Goal: Information Seeking & Learning: Learn about a topic

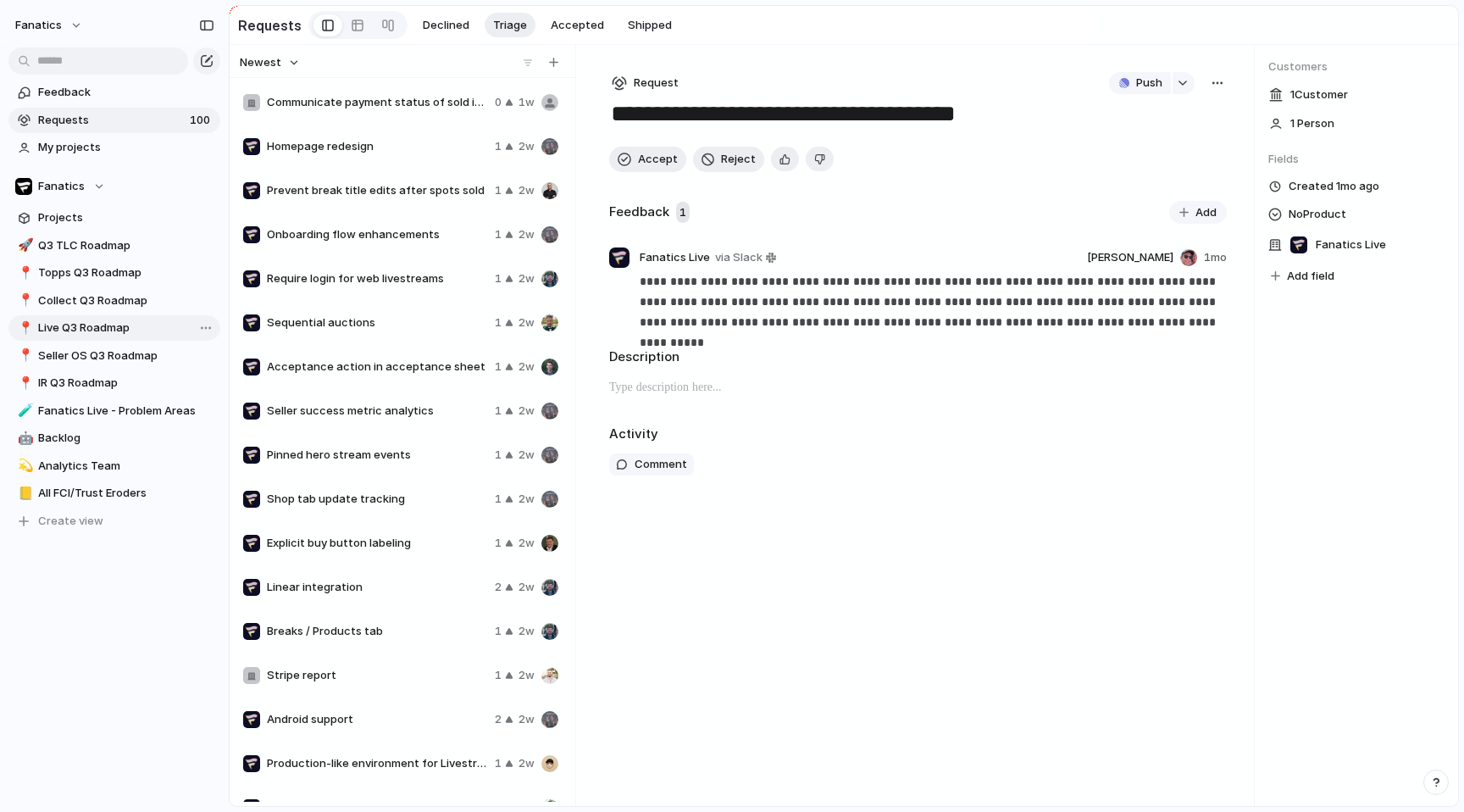
click at [62, 331] on span "Live Q3 Roadmap" at bounding box center [126, 327] width 177 height 17
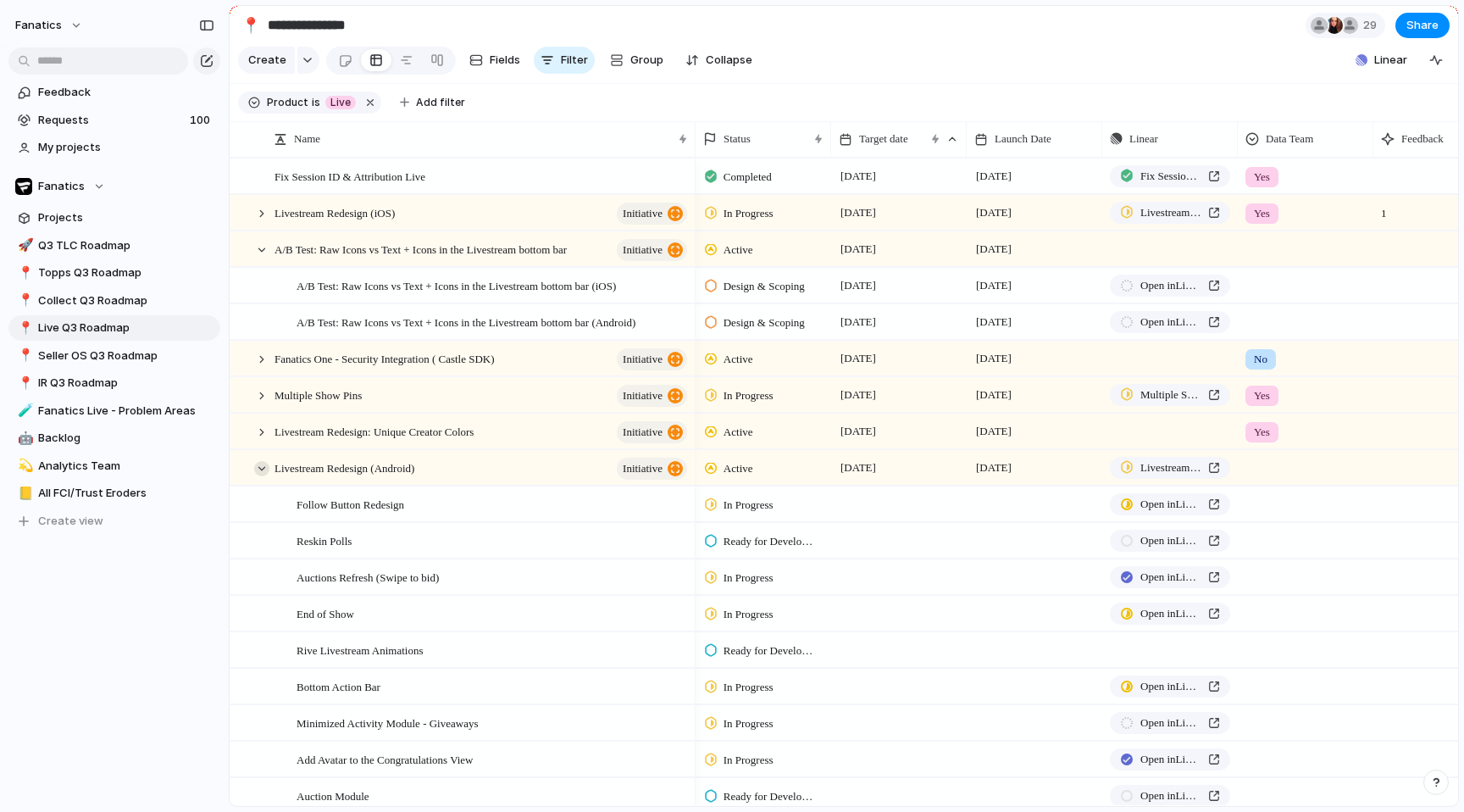
click at [264, 470] on div at bounding box center [262, 468] width 16 height 16
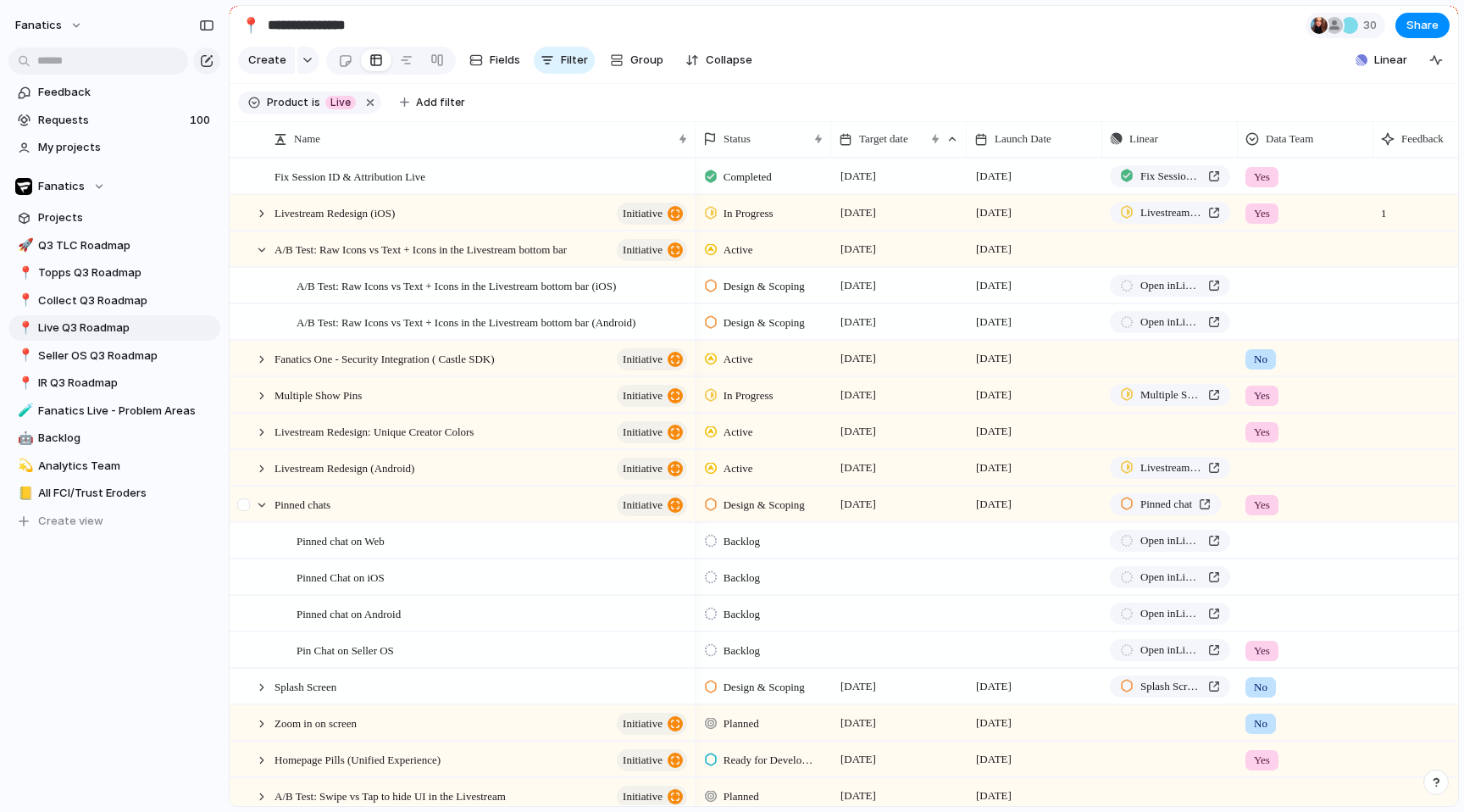
click at [254, 508] on div at bounding box center [245, 509] width 30 height 46
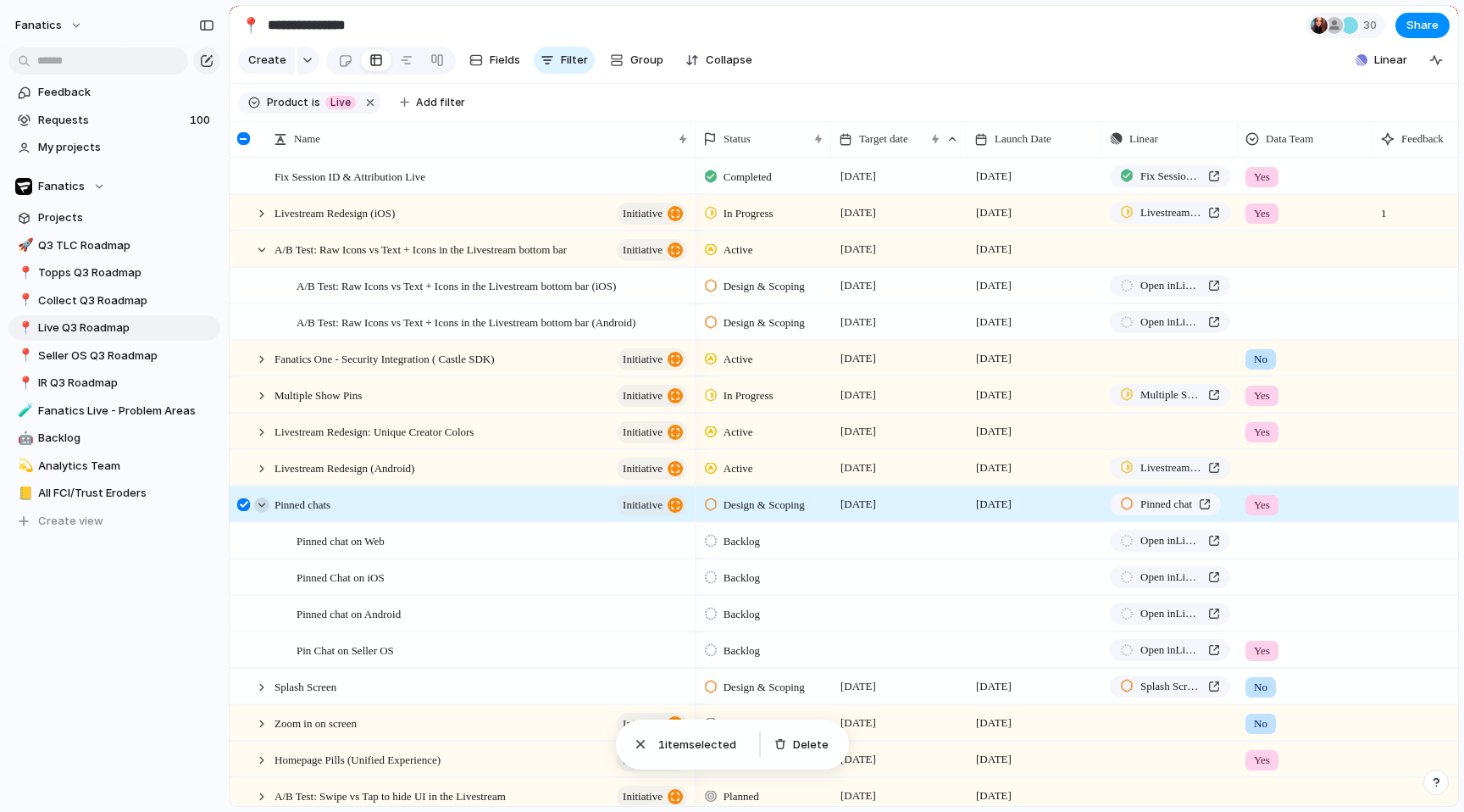
click at [259, 504] on div at bounding box center [262, 506] width 16 height 16
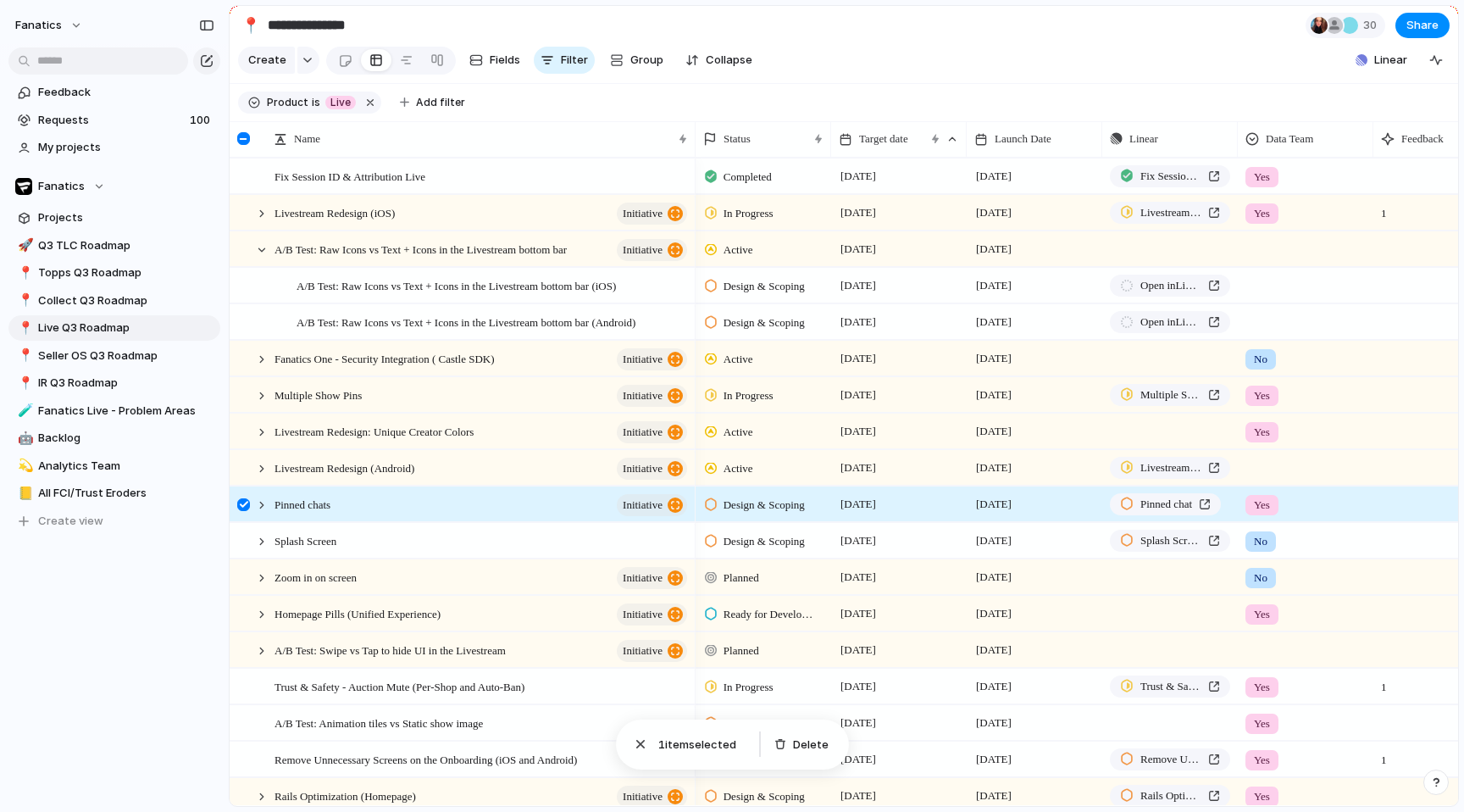
click at [241, 504] on div at bounding box center [243, 504] width 13 height 13
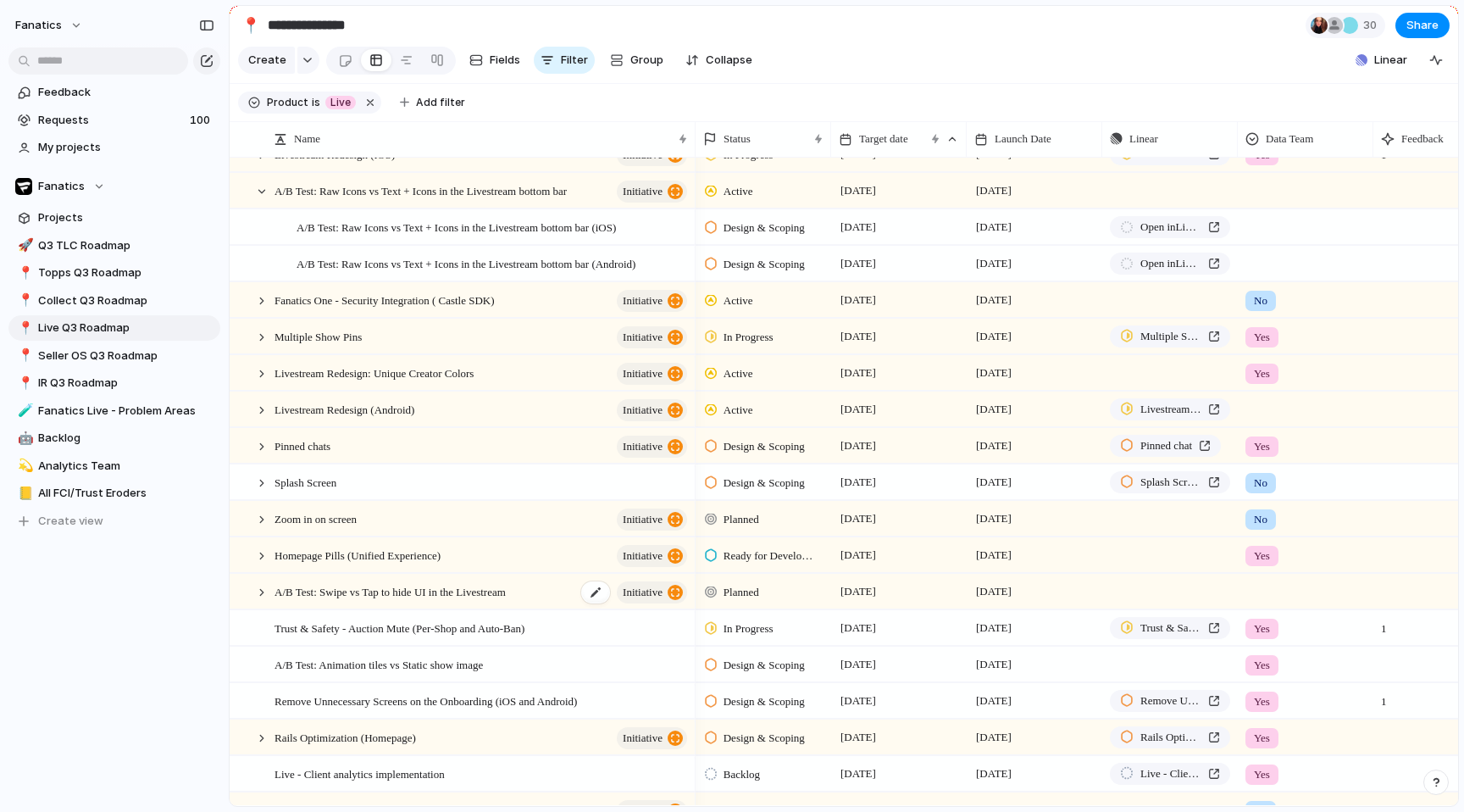
scroll to position [461, 0]
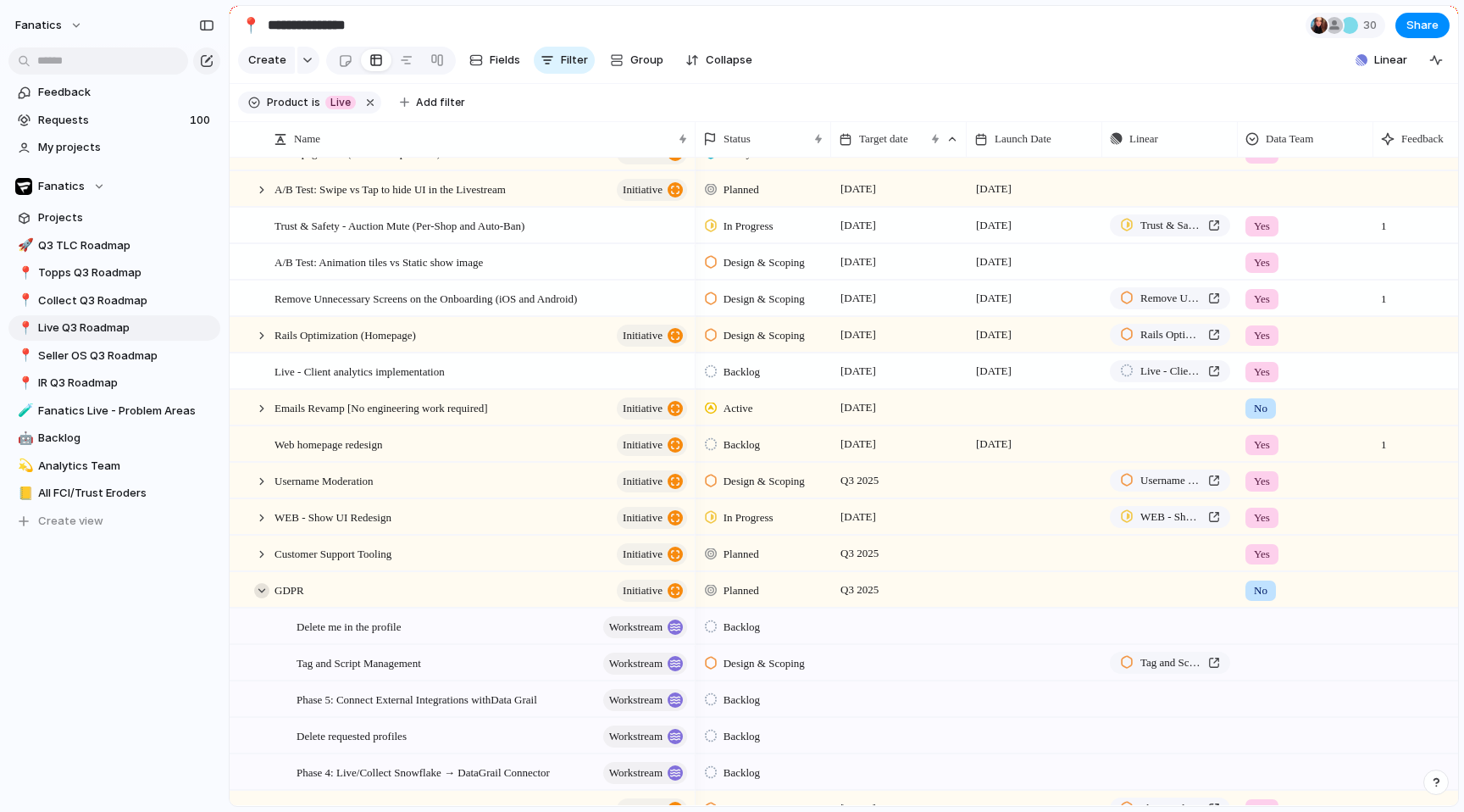
click at [260, 588] on div at bounding box center [262, 590] width 16 height 16
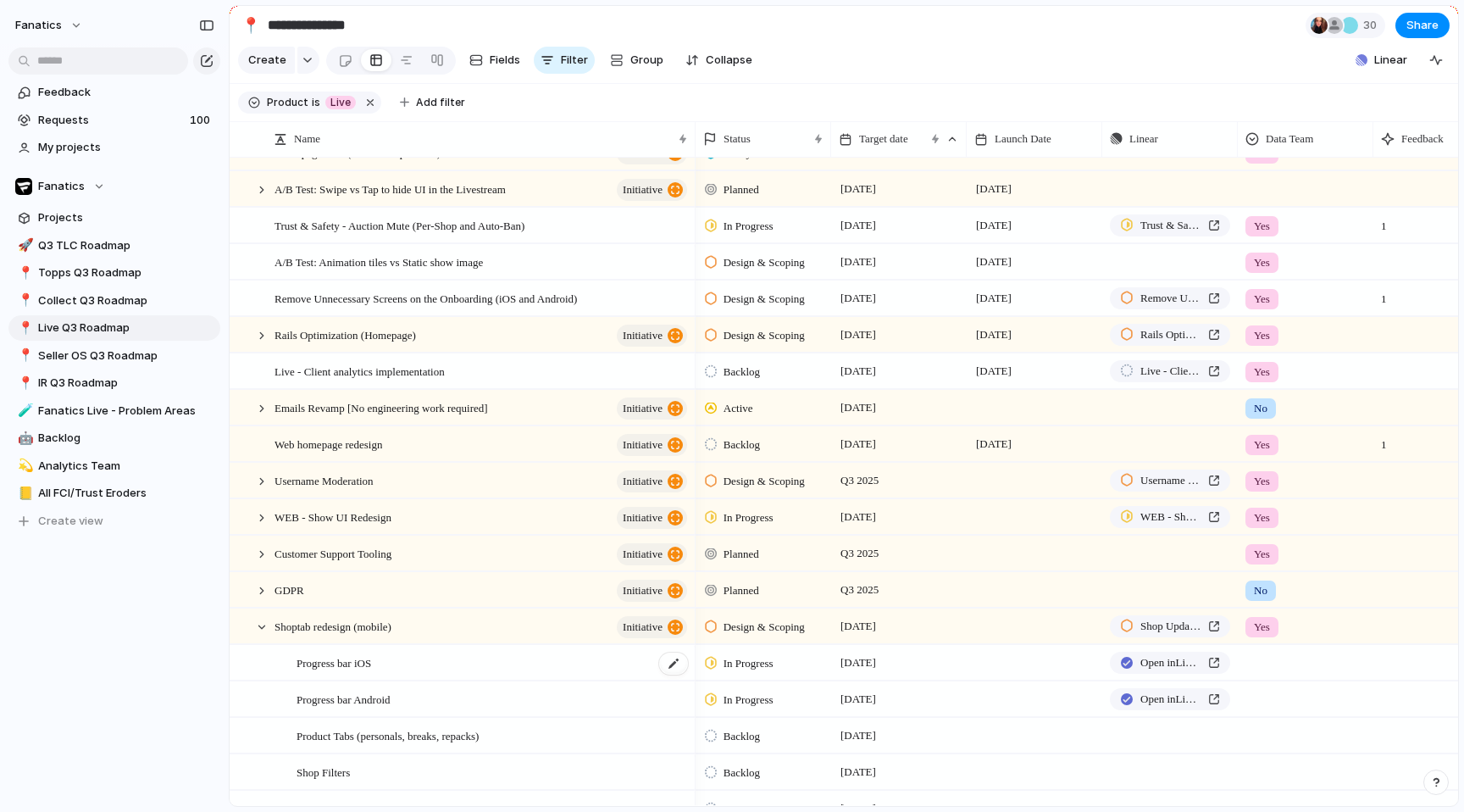
scroll to position [491, 0]
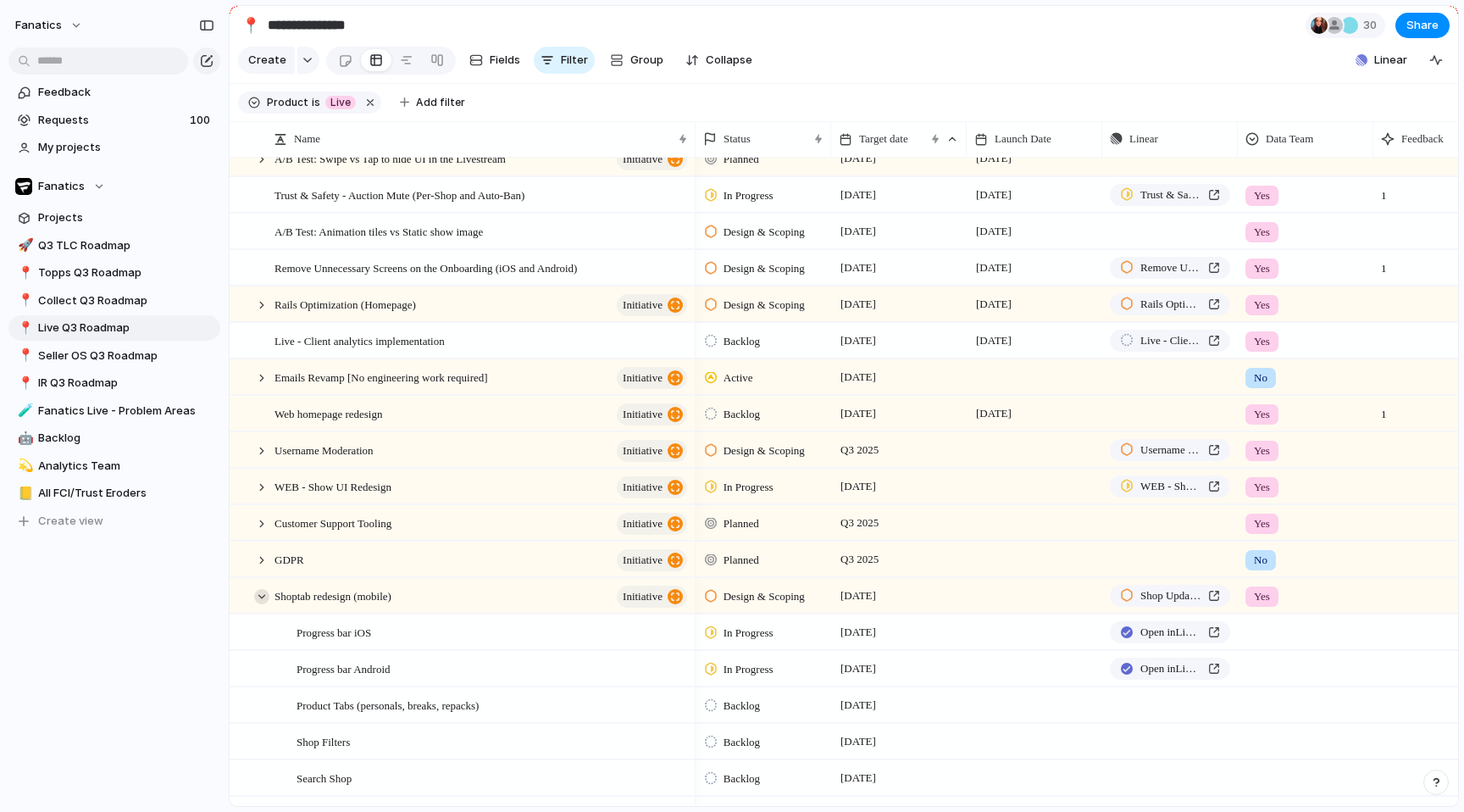
click at [259, 593] on div at bounding box center [262, 596] width 16 height 16
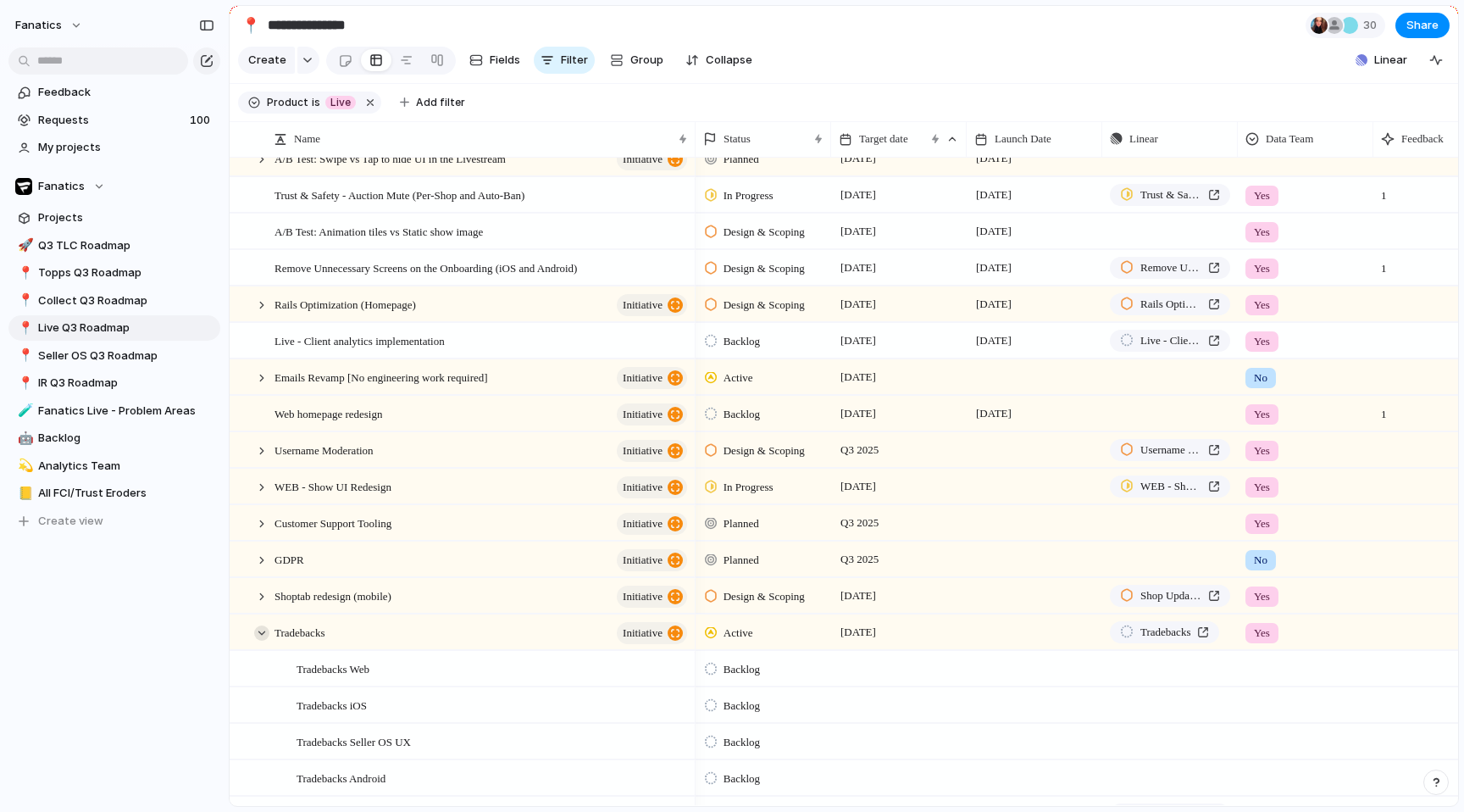
click at [261, 631] on div at bounding box center [262, 633] width 16 height 16
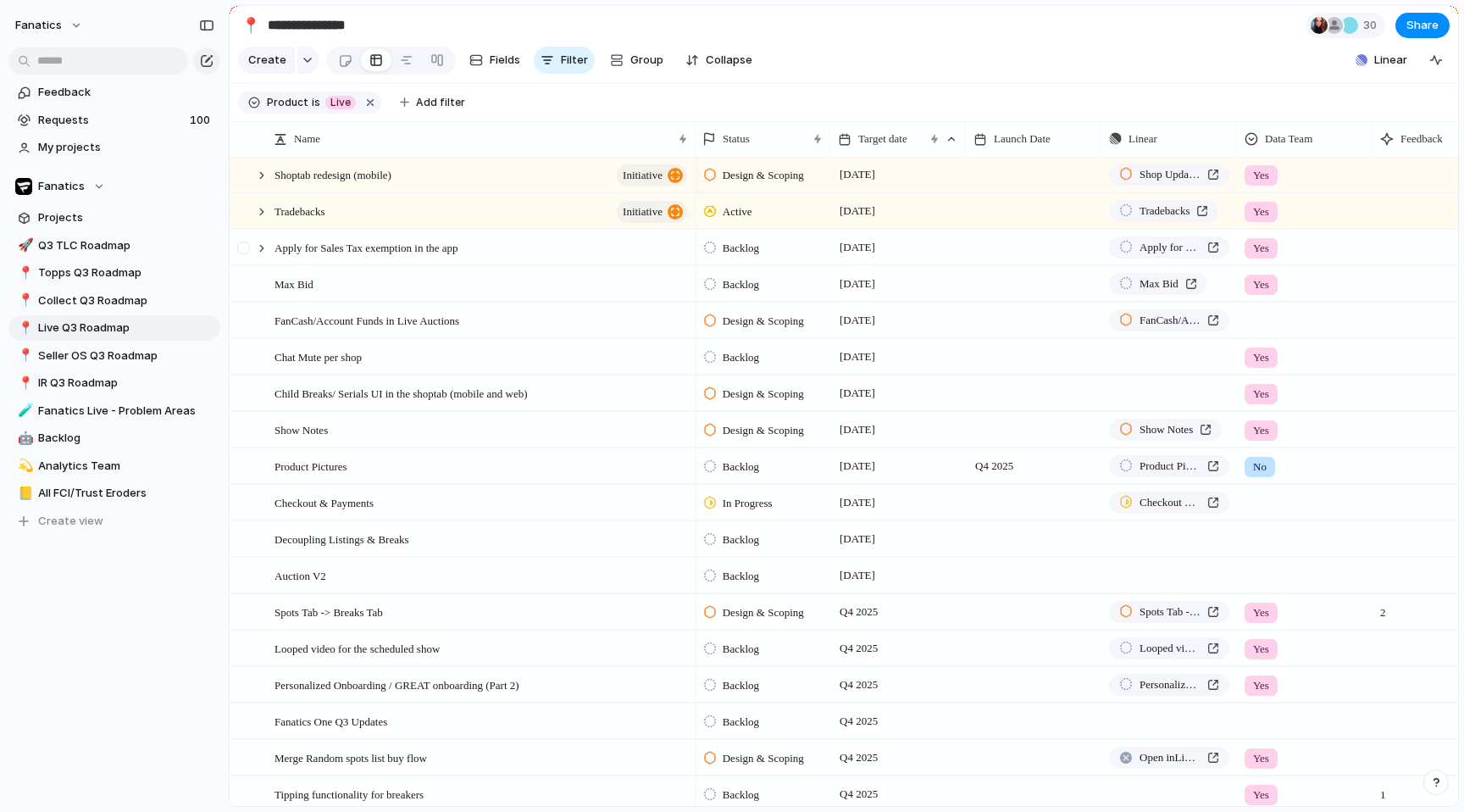
scroll to position [1010, 0]
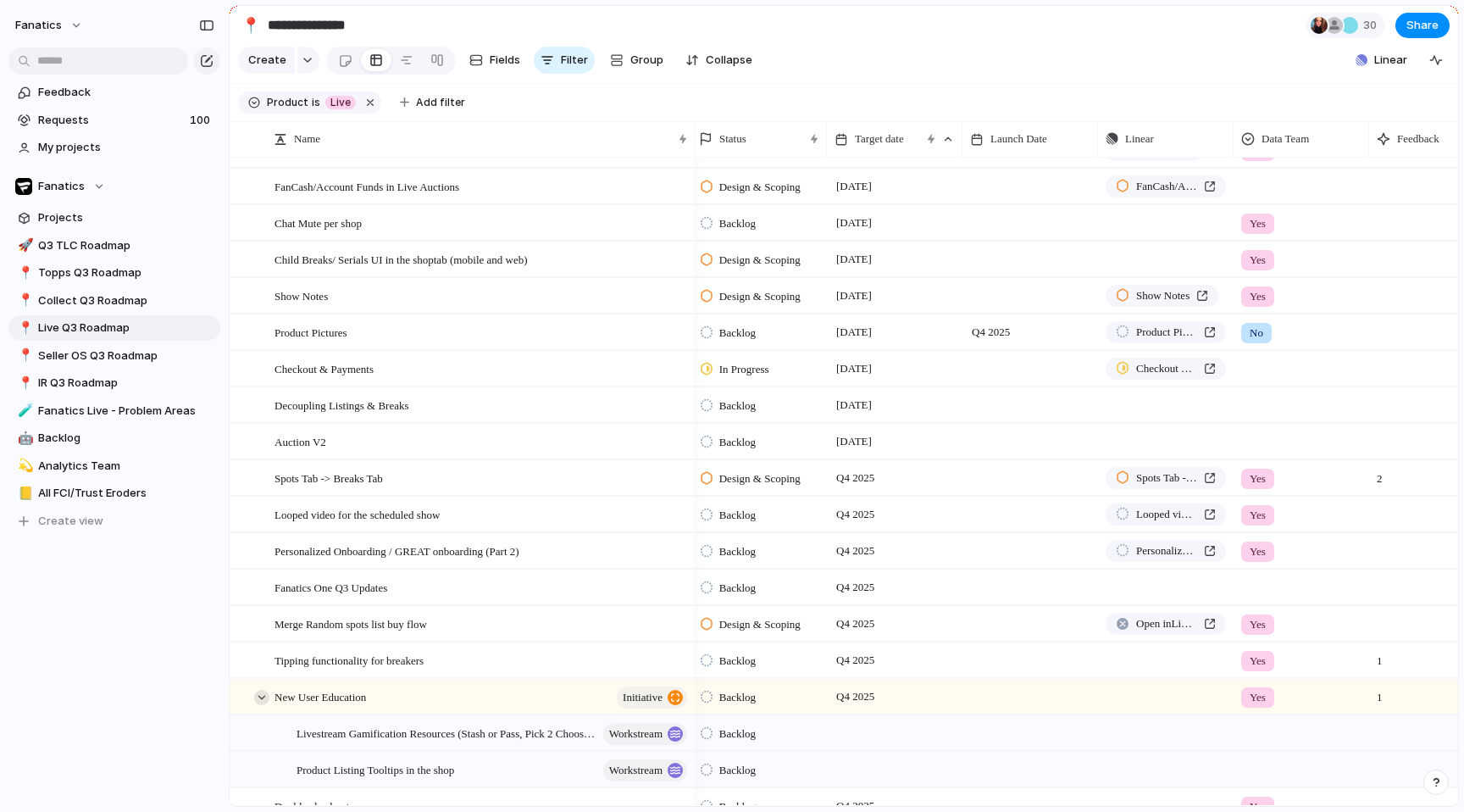
click at [263, 693] on div at bounding box center [262, 698] width 16 height 16
